Goal: Obtain resource: Download file/media

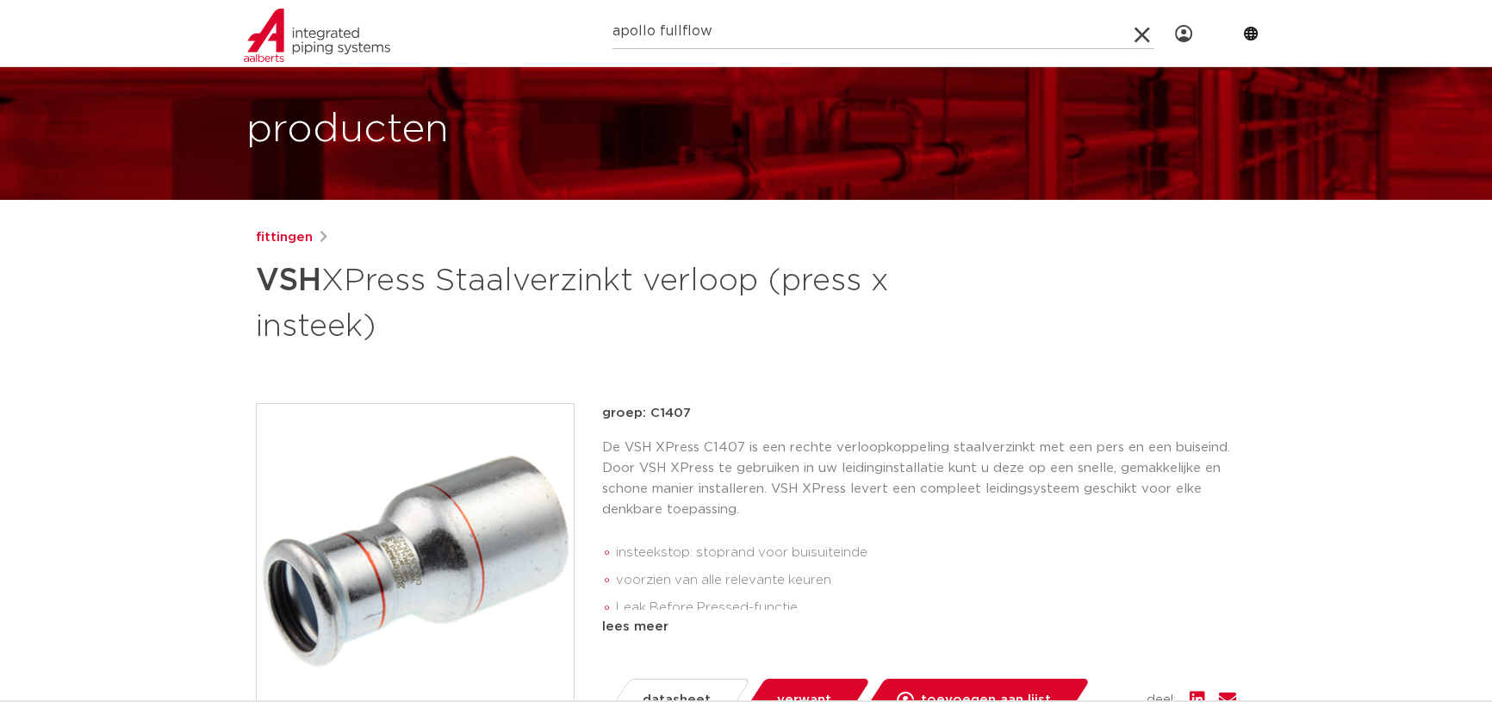
type input "apollo fullflow"
click button "Zoeken" at bounding box center [0, 0] width 0 height 0
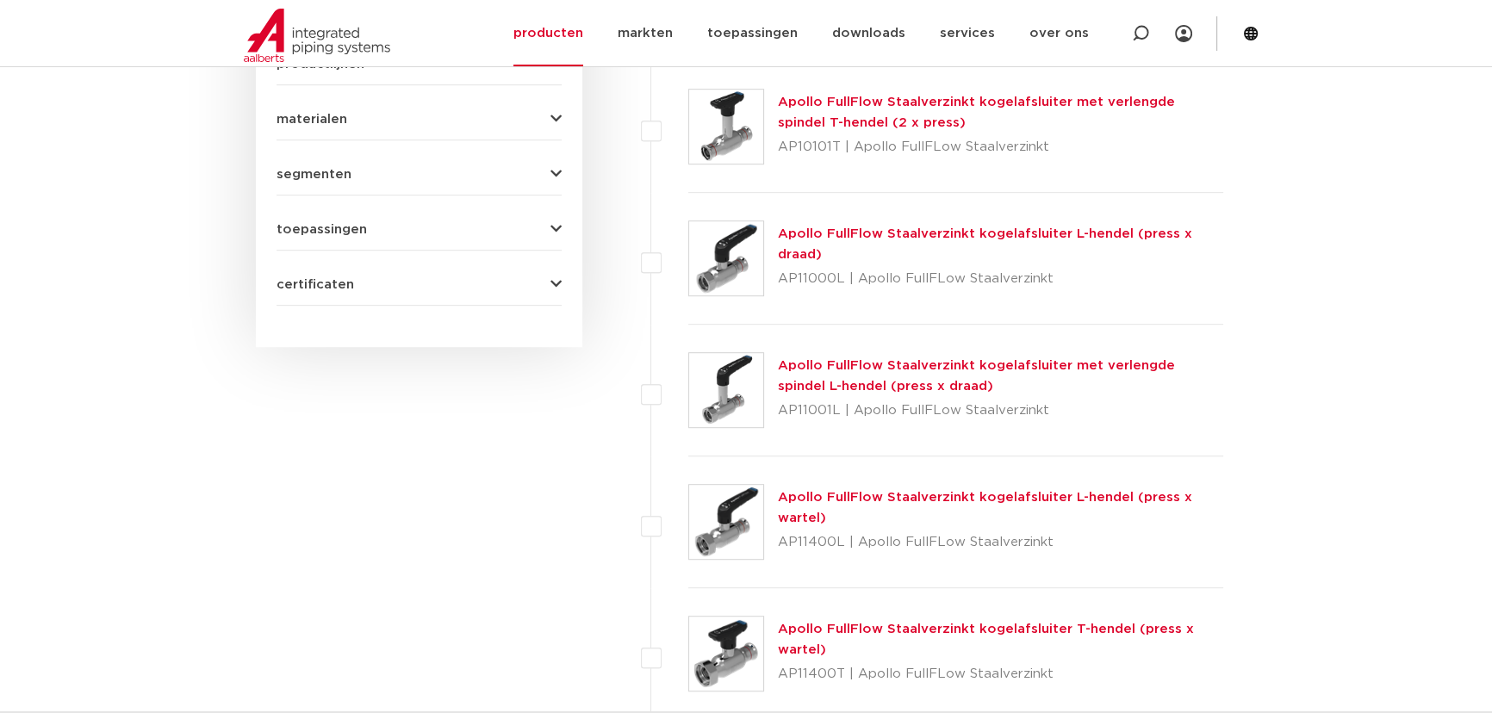
scroll to position [1172, 0]
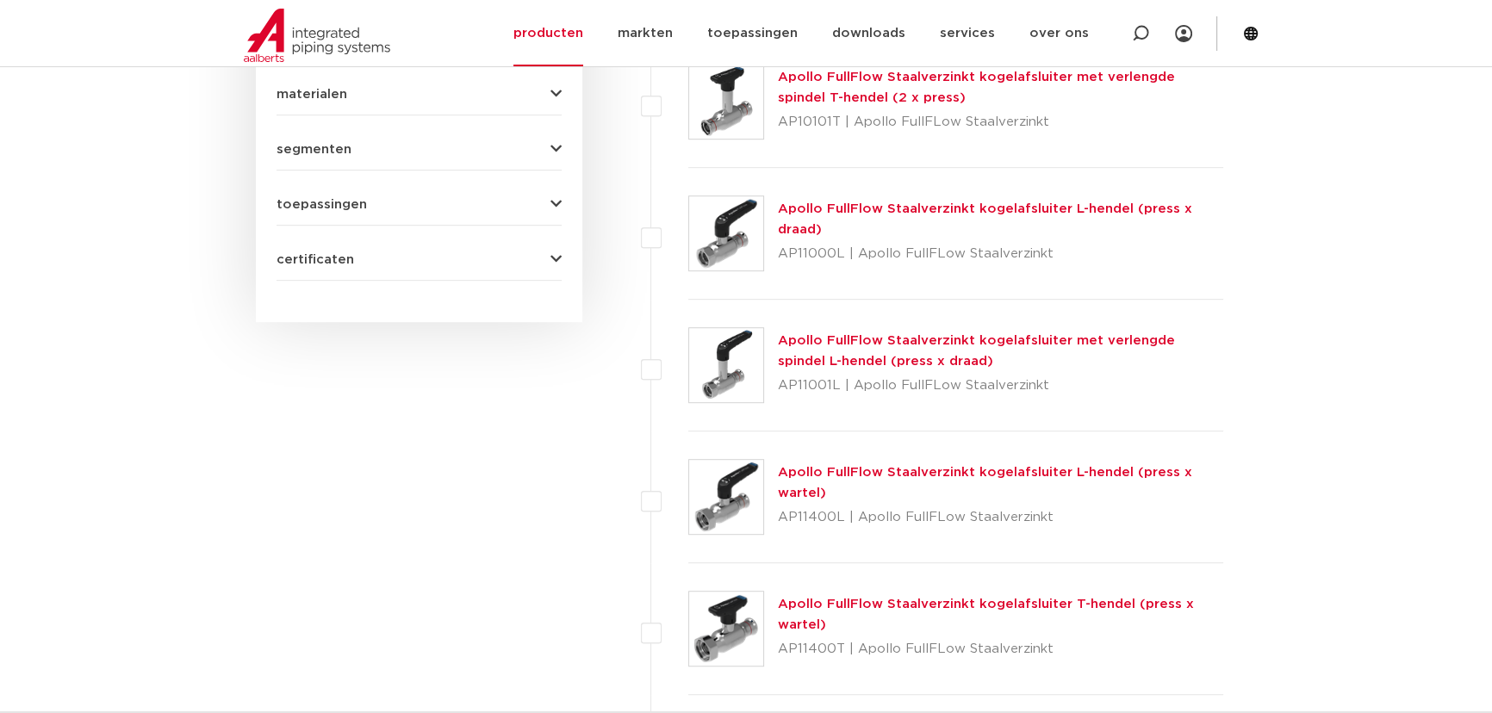
click at [824, 476] on link "Apollo FullFlow Staalverzinkt kogelafsluiter L-hendel (press x wartel)" at bounding box center [985, 483] width 414 height 34
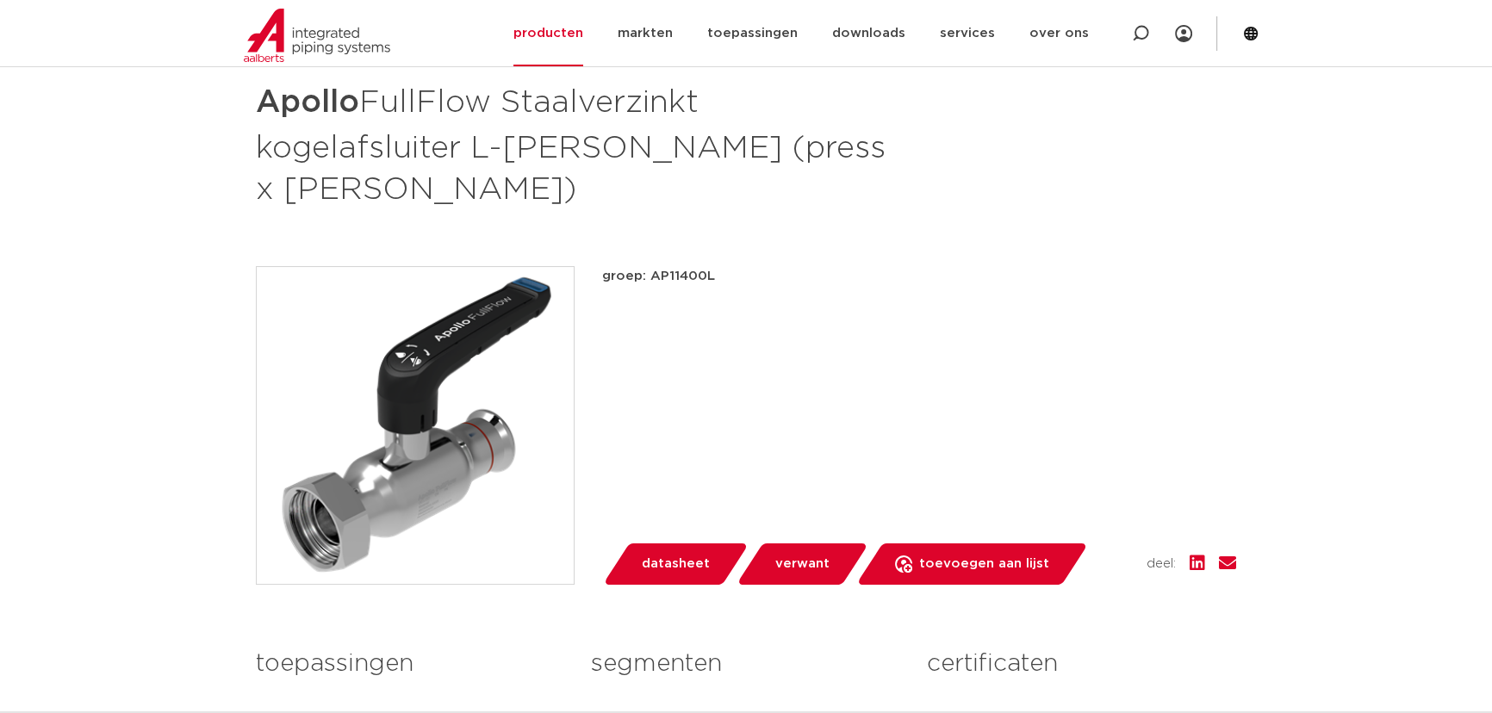
click at [689, 551] on span "datasheet" at bounding box center [676, 565] width 68 height 28
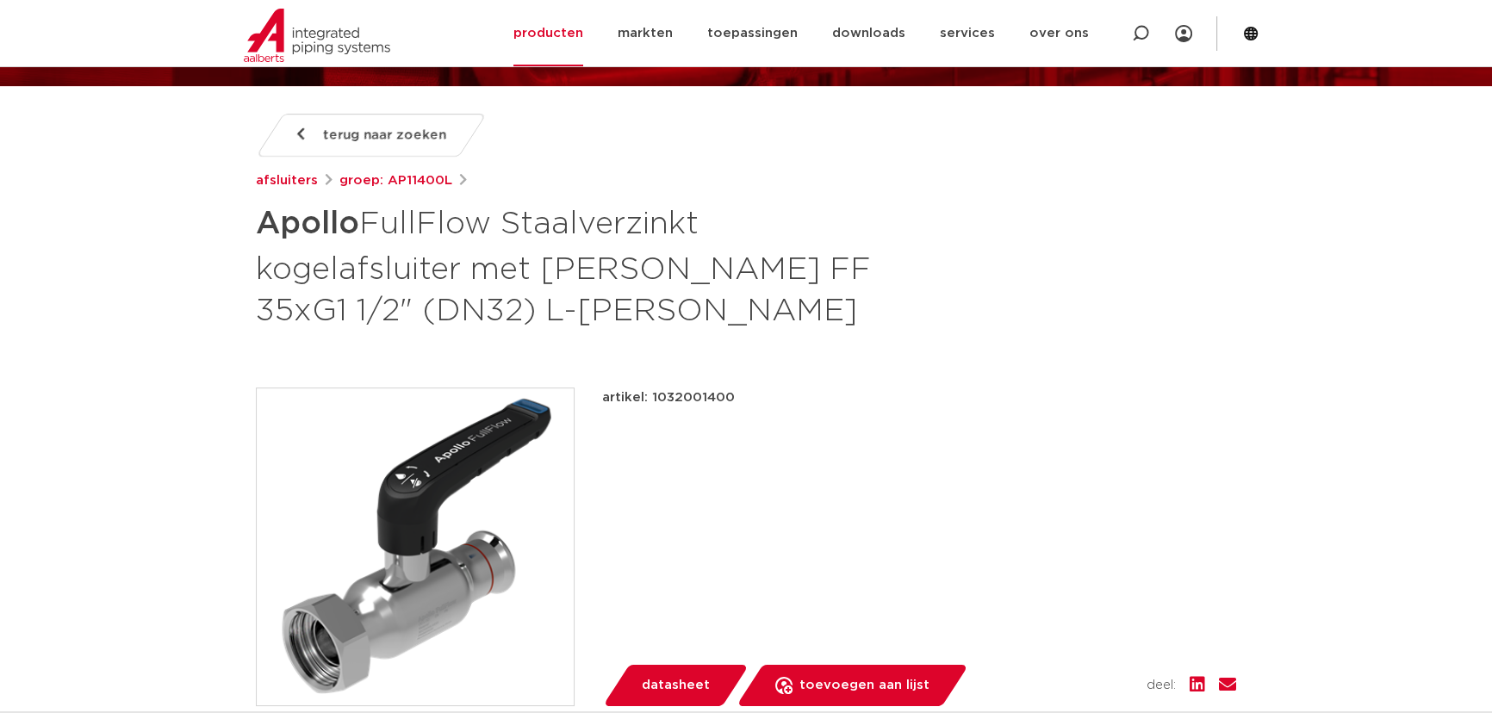
scroll to position [234, 0]
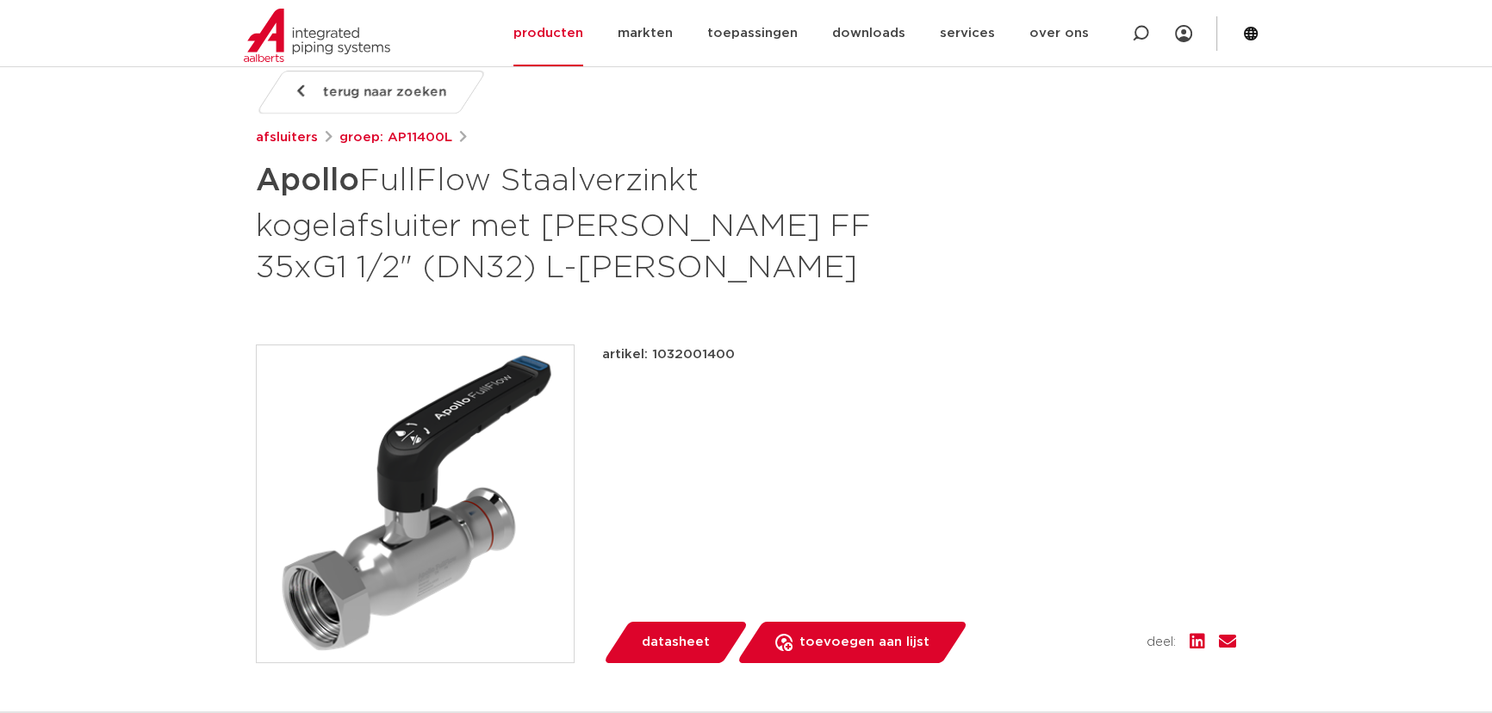
click at [688, 353] on p "artikel: 1032001400" at bounding box center [668, 355] width 133 height 21
copy p "1032001400"
